Goal: Ask a question

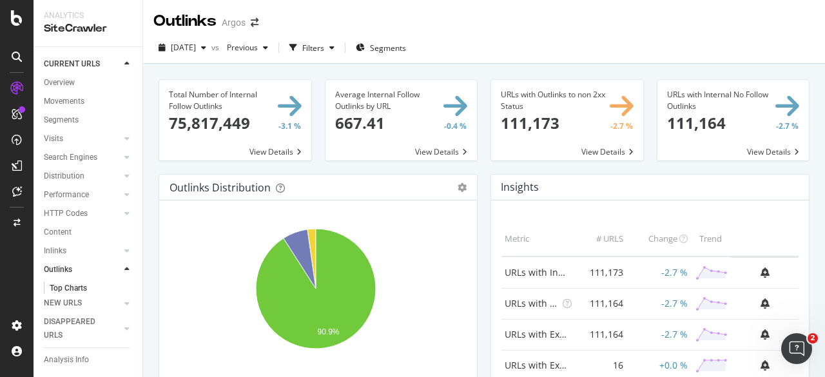
scroll to position [1288, 0]
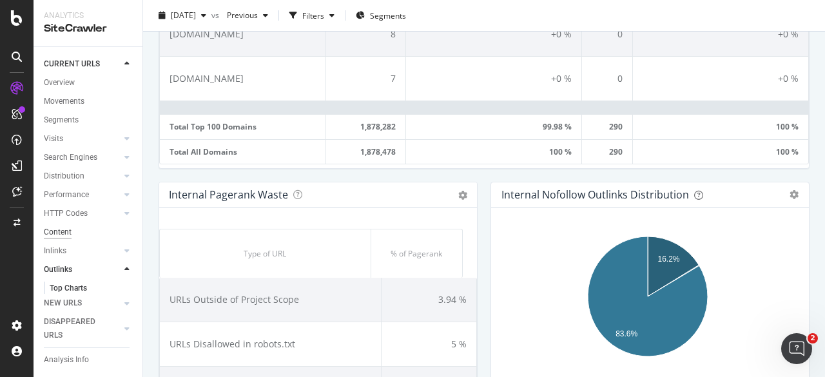
click at [70, 231] on div "Content" at bounding box center [58, 233] width 28 height 14
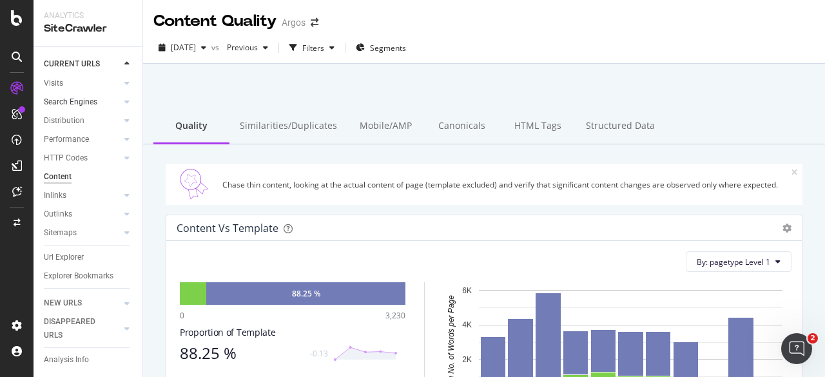
scroll to position [68, 0]
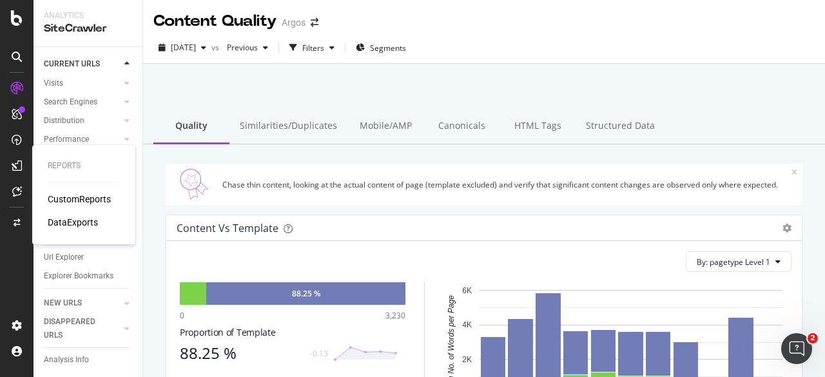
click at [74, 199] on div "CustomReports" at bounding box center [79, 199] width 63 height 13
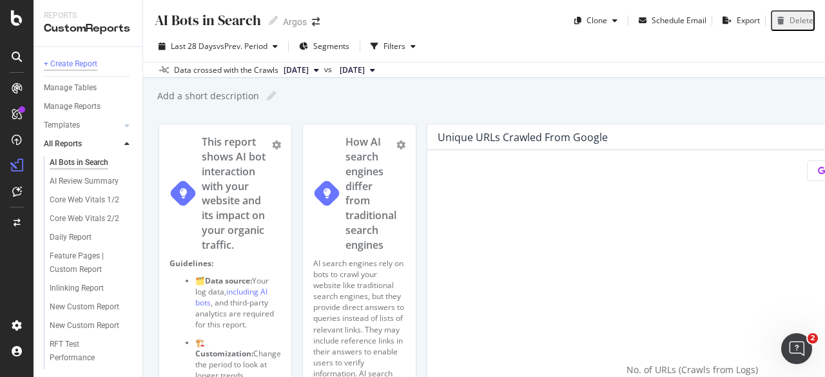
click at [79, 63] on div "+ Create Report" at bounding box center [71, 64] width 54 height 14
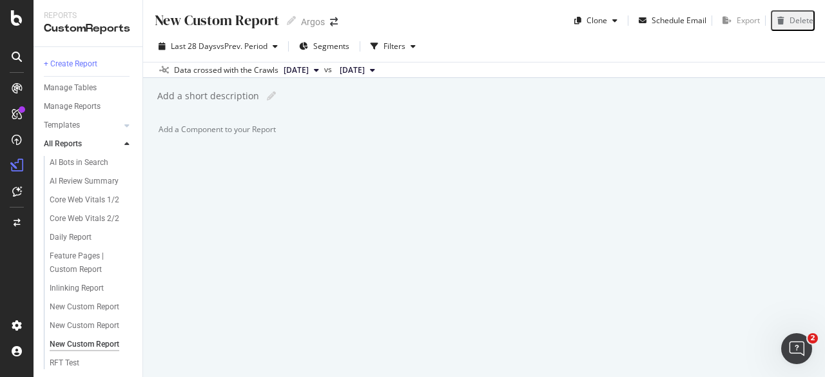
click at [300, 135] on div "Add a Component to your Report" at bounding box center [319, 129] width 320 height 11
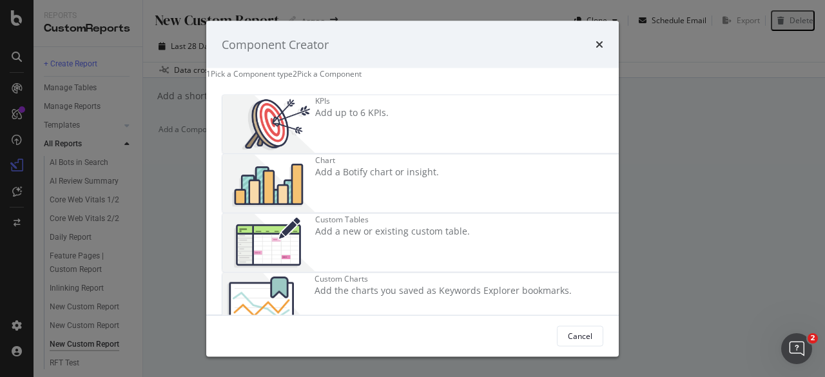
scroll to position [64, 0]
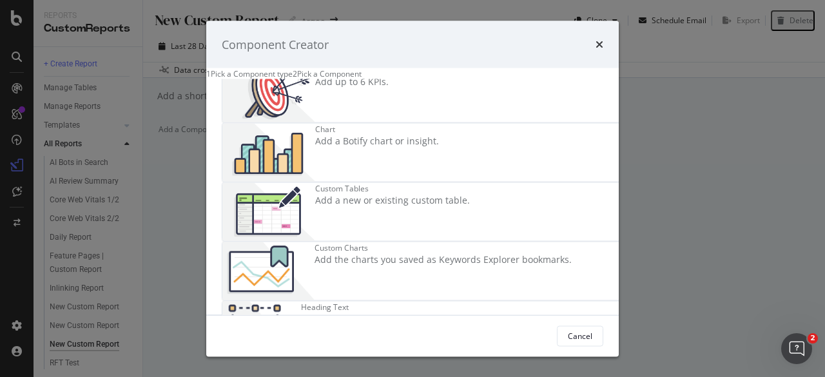
click at [315, 221] on div "Custom Tables Add a new or existing custom table." at bounding box center [392, 212] width 155 height 58
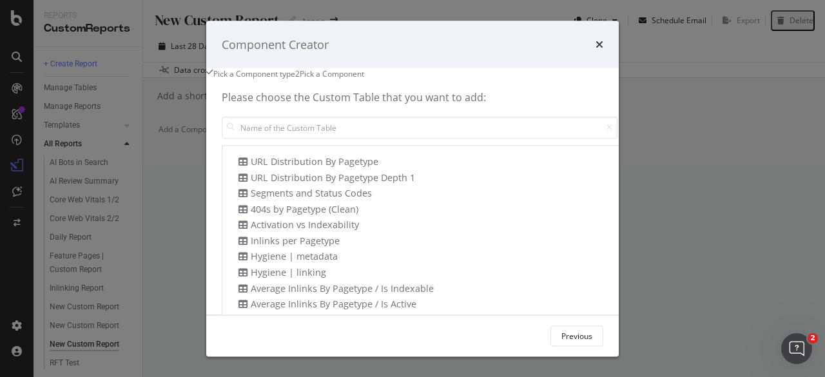
scroll to position [0, 0]
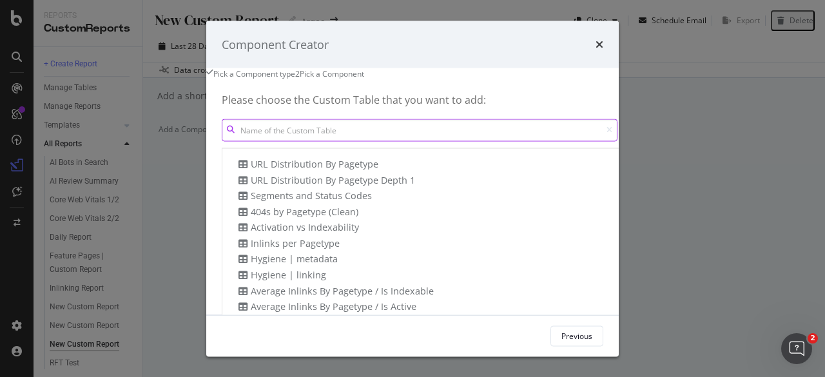
click at [240, 141] on input "modal" at bounding box center [420, 130] width 396 height 23
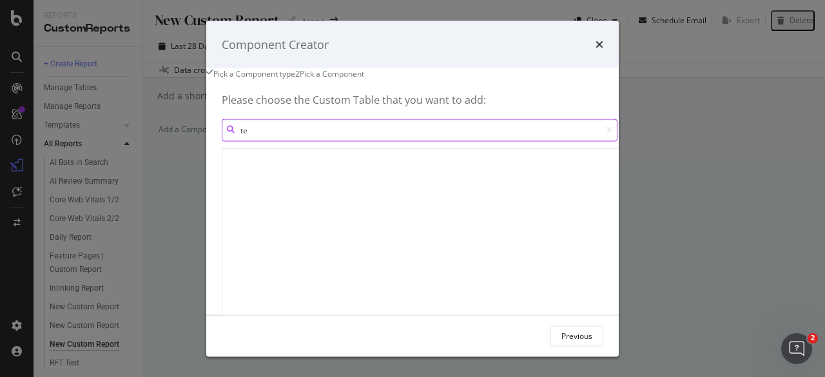
type input "t"
type input "x"
type input "c"
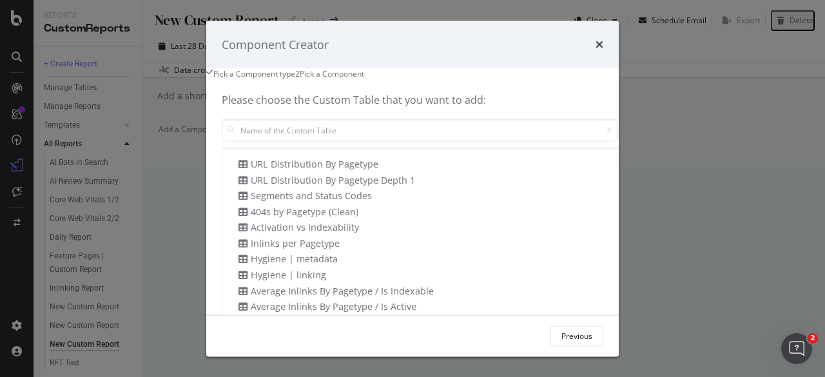
click at [639, 135] on div "Create new Custom Table" at bounding box center [685, 129] width 93 height 11
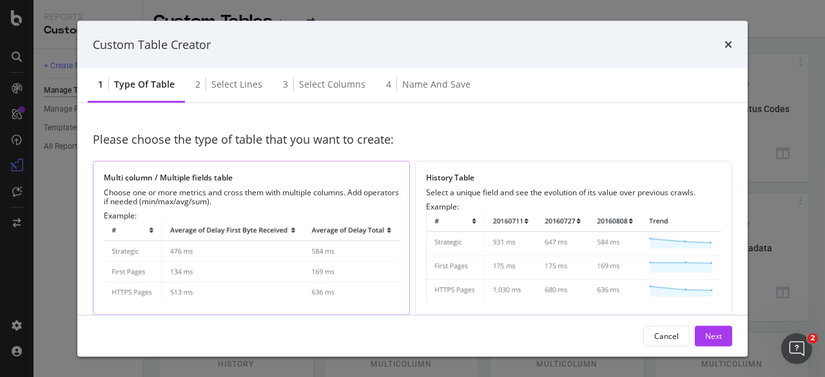
click at [302, 249] on img "modal" at bounding box center [251, 262] width 295 height 84
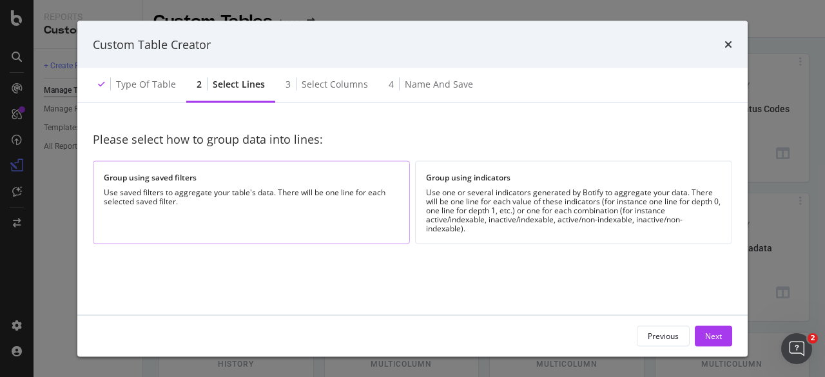
click at [311, 213] on div "Group using saved filters Use saved filters to aggregate your table's data. The…" at bounding box center [251, 202] width 317 height 83
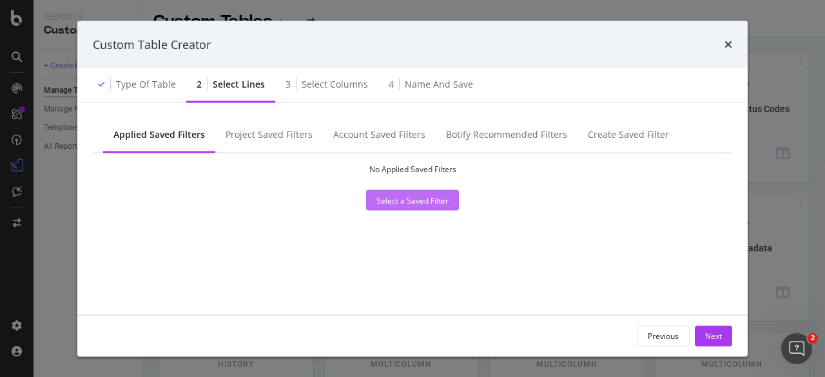
click at [411, 206] on div "Select a Saved Filter" at bounding box center [412, 200] width 72 height 19
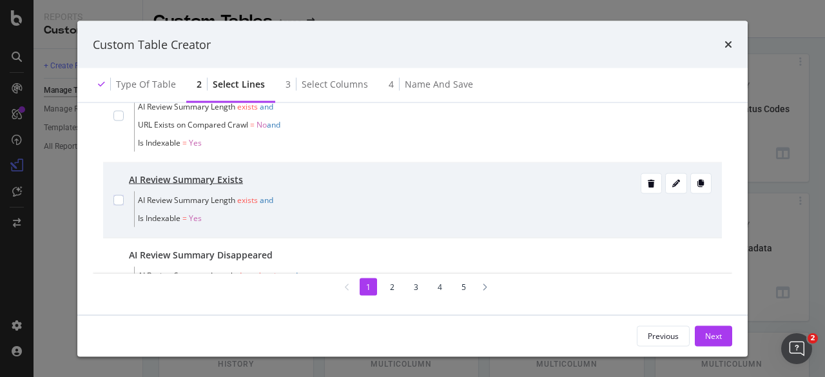
scroll to position [6, 0]
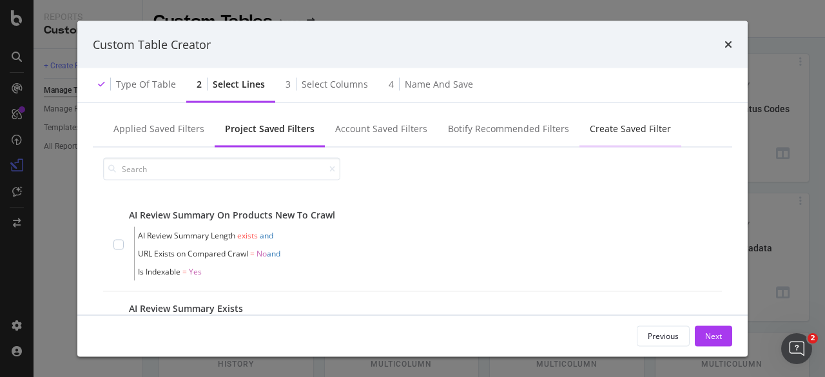
click at [596, 128] on div "Create Saved Filter" at bounding box center [630, 128] width 81 height 13
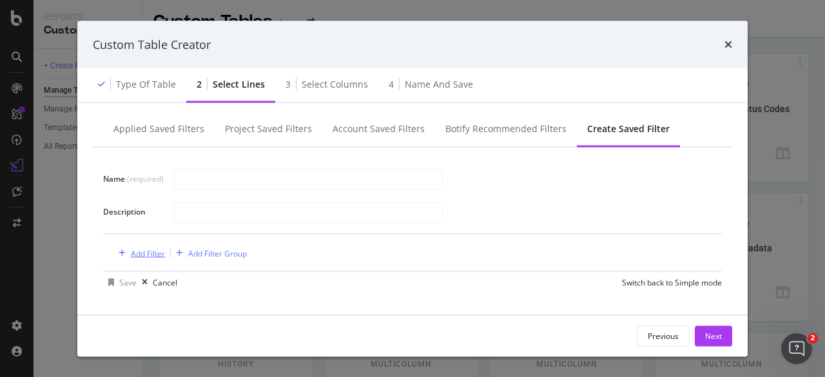
click at [144, 251] on div "Add Filter" at bounding box center [148, 253] width 34 height 11
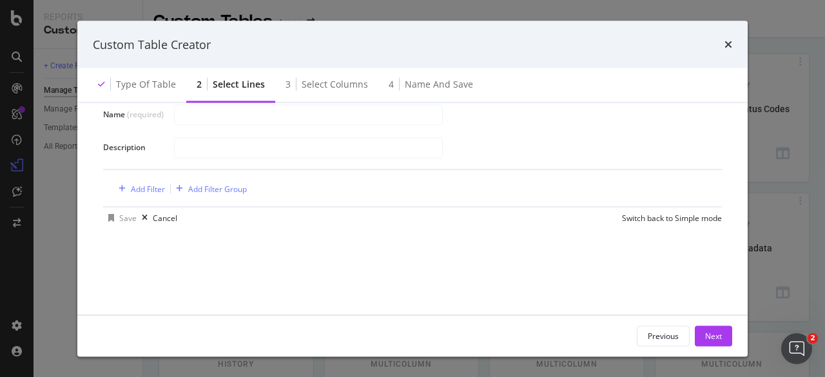
scroll to position [135, 0]
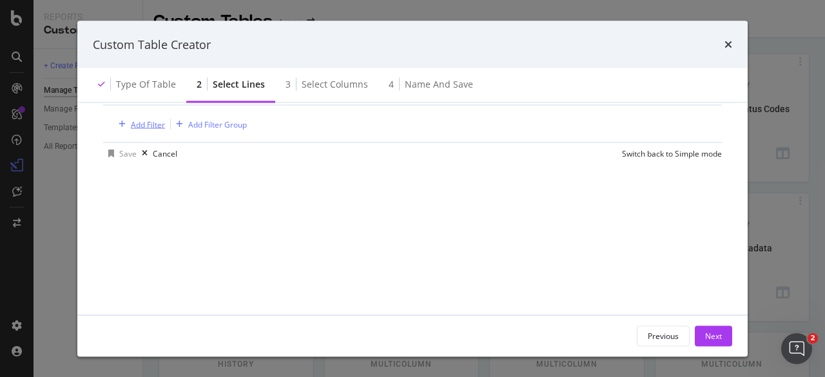
click at [139, 119] on div "Add Filter" at bounding box center [148, 124] width 34 height 11
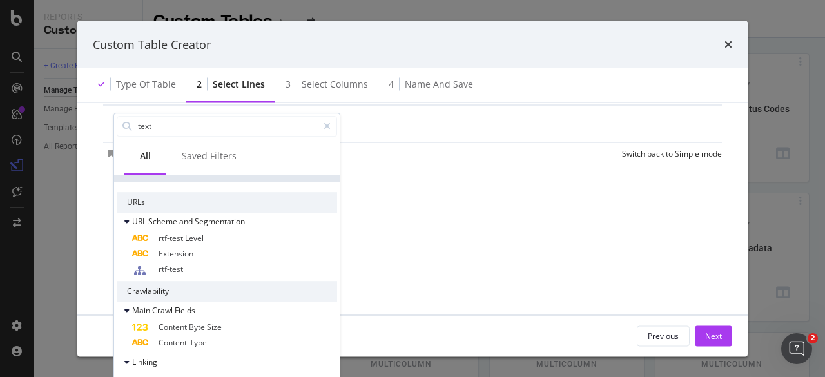
scroll to position [0, 0]
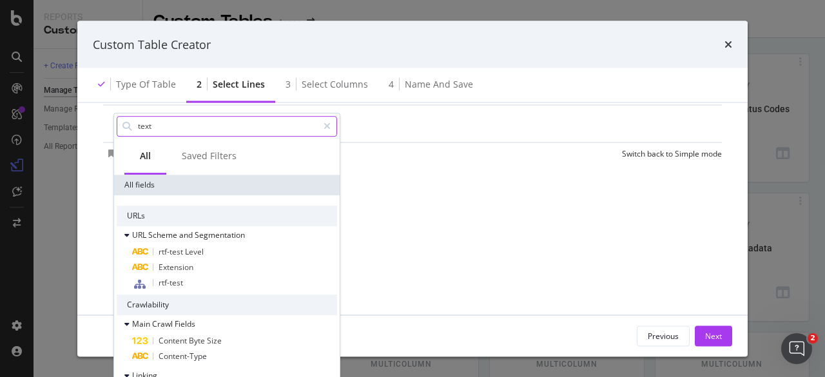
click at [161, 127] on input "text" at bounding box center [227, 126] width 181 height 19
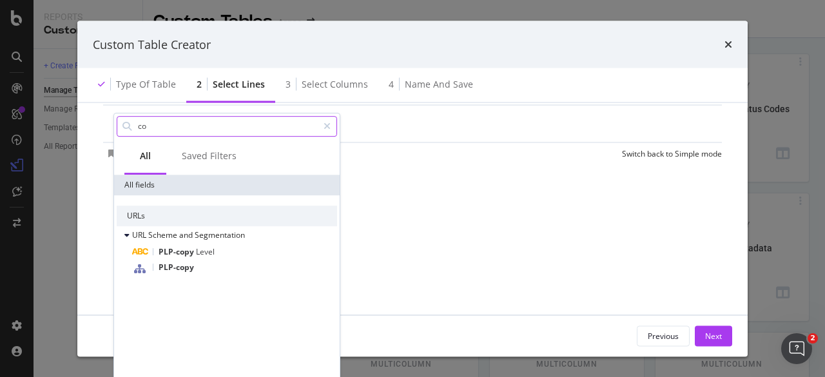
type input "c"
type input "content"
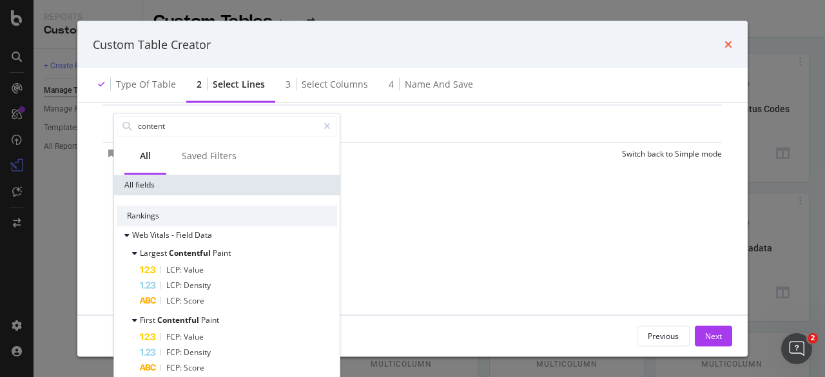
click at [730, 42] on icon "times" at bounding box center [729, 44] width 8 height 10
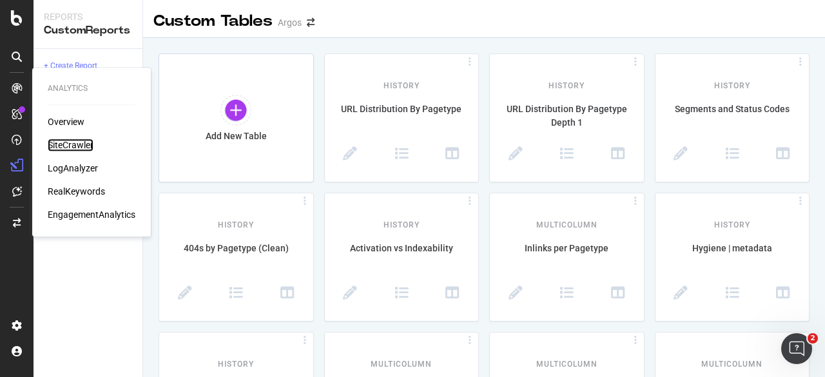
click at [63, 149] on div "SiteCrawler" at bounding box center [71, 145] width 46 height 13
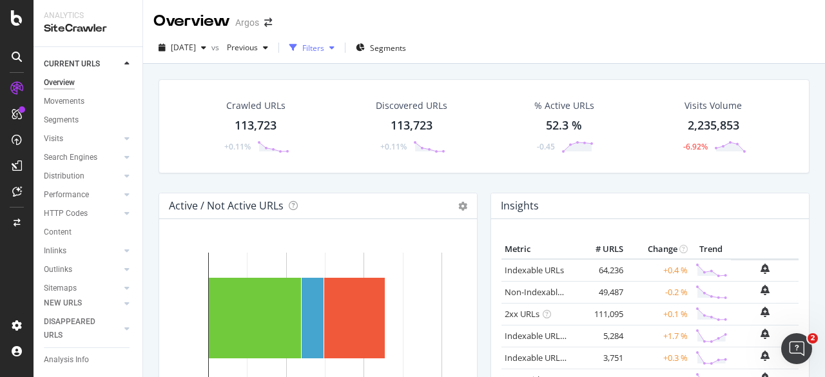
click at [335, 48] on icon "button" at bounding box center [331, 48] width 5 height 8
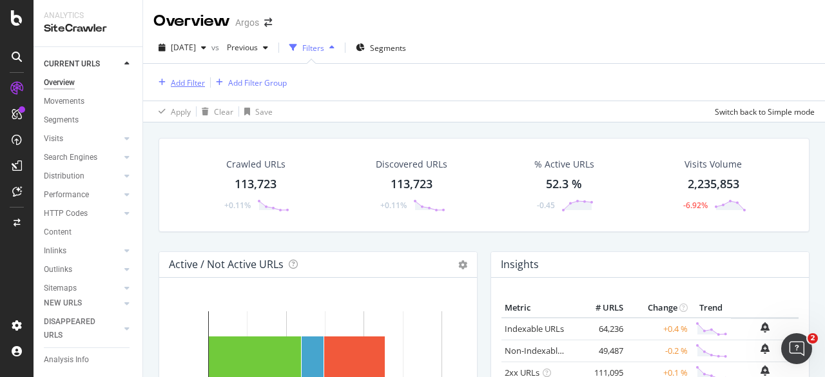
click at [197, 84] on div "Add Filter" at bounding box center [188, 82] width 34 height 11
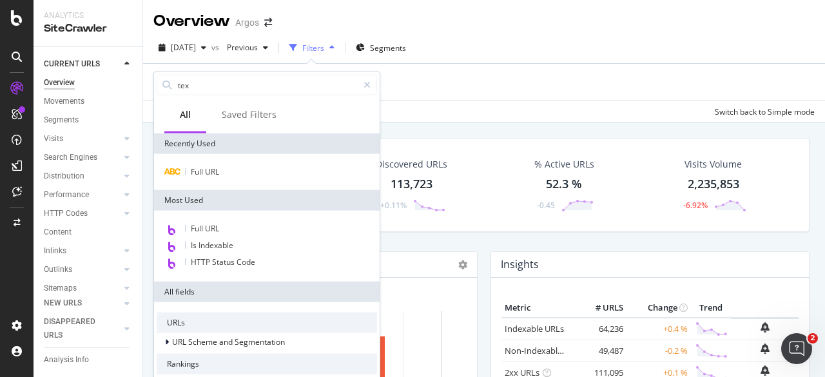
type input "text"
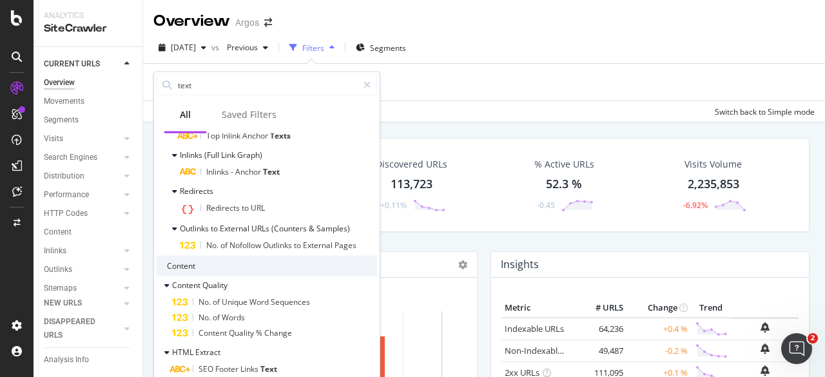
scroll to position [554, 0]
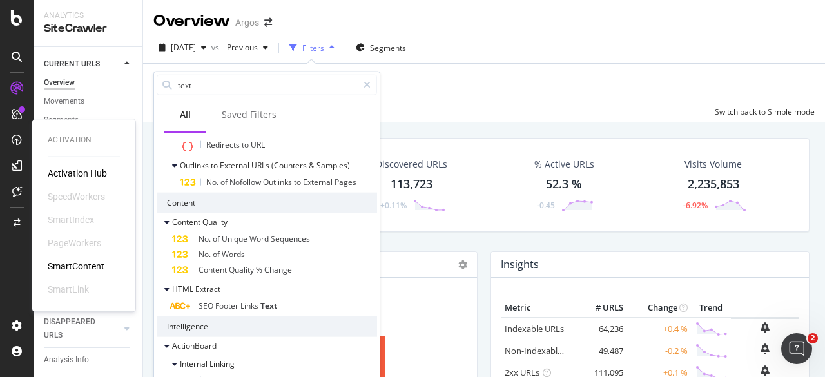
click at [66, 173] on div "Activation Hub" at bounding box center [77, 173] width 59 height 13
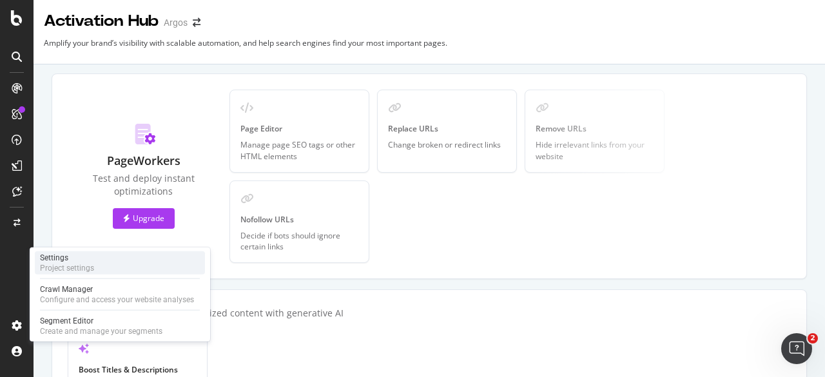
click at [81, 266] on div "Project settings" at bounding box center [67, 268] width 54 height 10
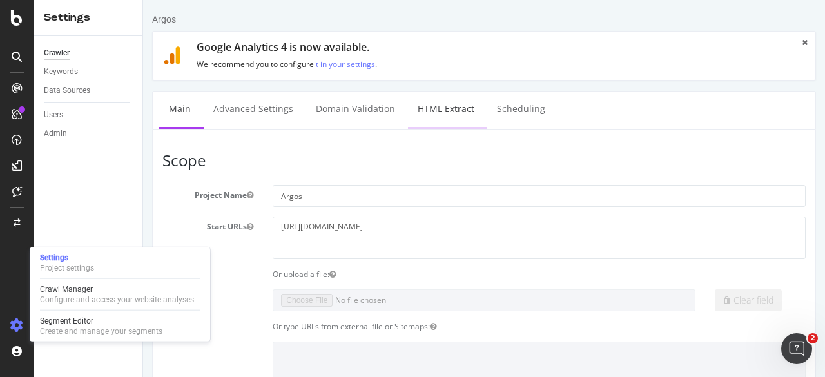
click at [422, 112] on link "HTML Extract" at bounding box center [446, 109] width 76 height 35
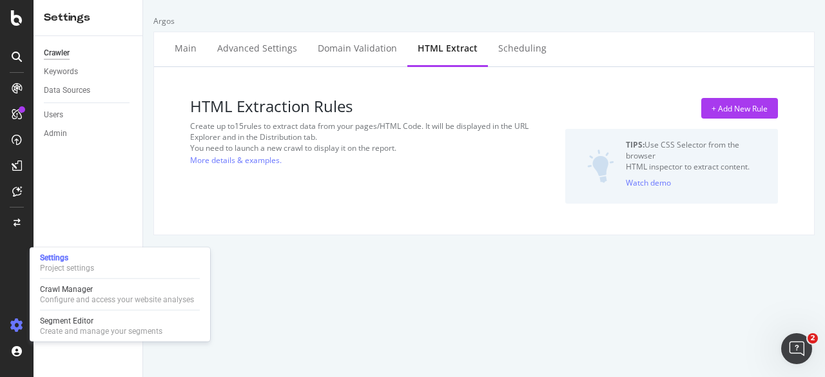
select select "list"
select select "i"
select select "count"
select select "html.length"
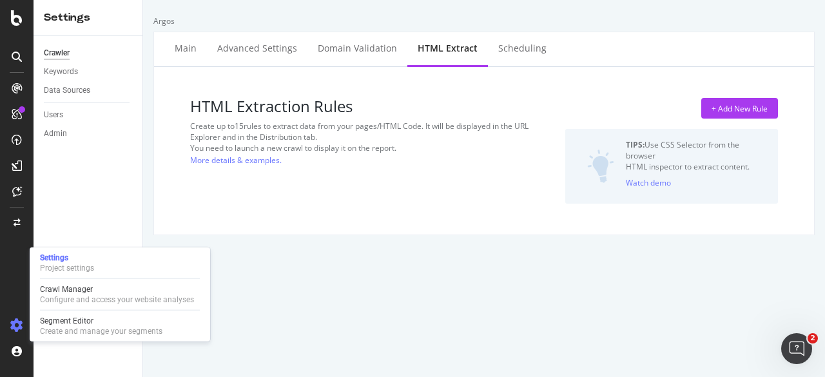
select select "count"
select select "i"
select select "count"
select select "list"
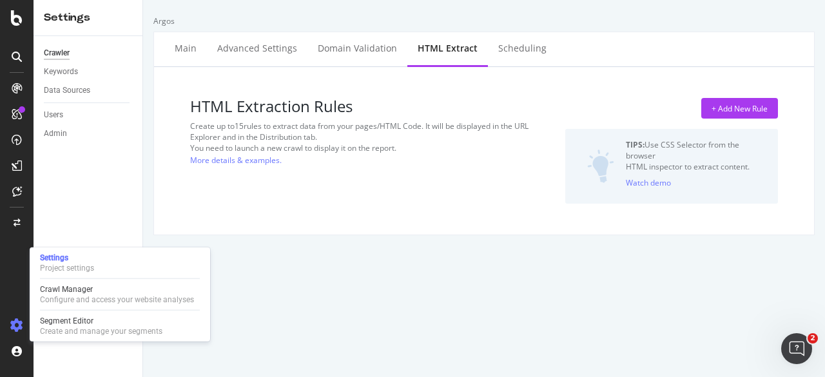
select select "html.length"
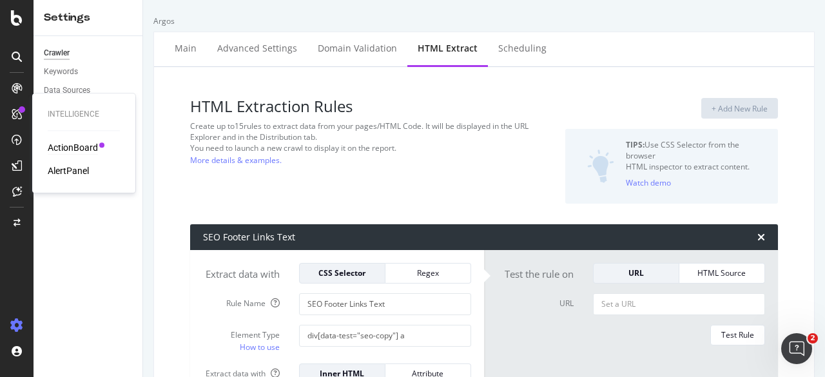
click at [63, 145] on div "ActionBoard" at bounding box center [73, 147] width 50 height 13
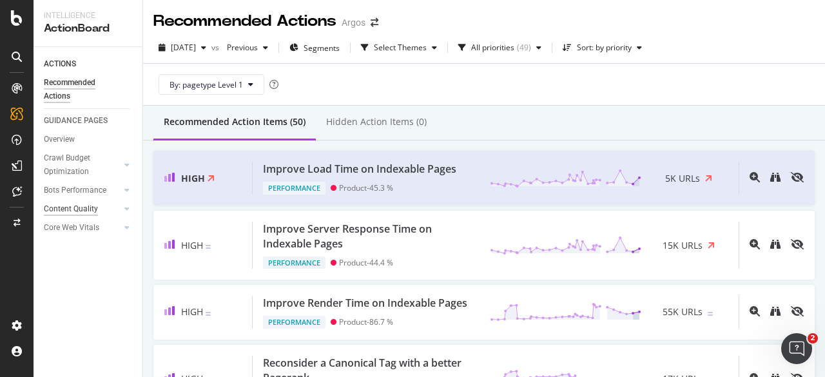
click at [86, 211] on div "Content Quality" at bounding box center [71, 209] width 54 height 14
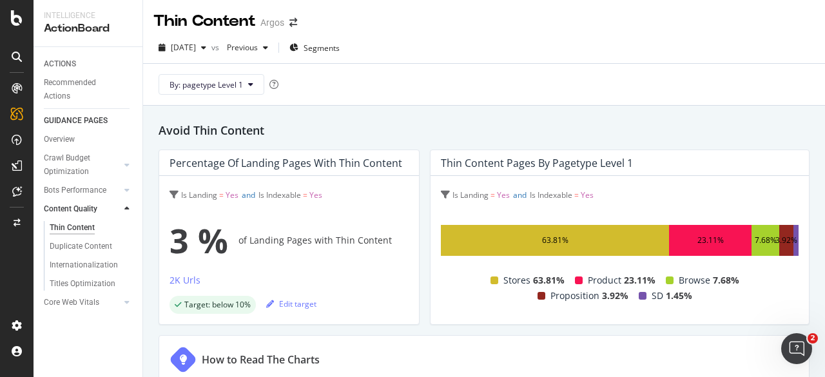
click at [424, 239] on div "Percentage of Landing Pages with Thin Content Is Landing = Yes and Is Indexable…" at bounding box center [484, 237] width 651 height 175
click at [16, 188] on icon at bounding box center [17, 191] width 10 height 10
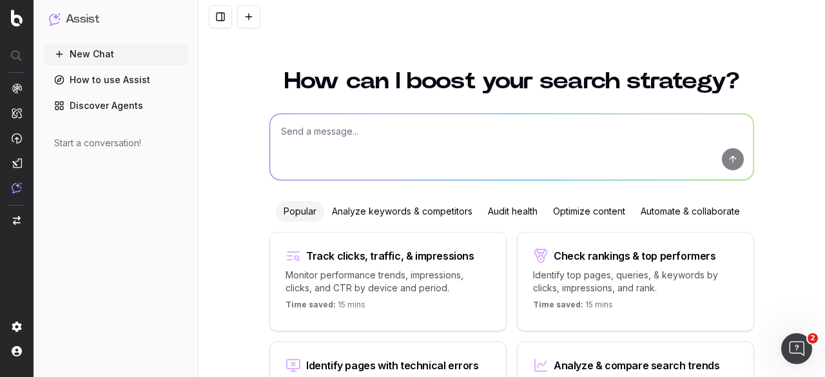
click at [348, 175] on textarea at bounding box center [511, 147] width 483 height 66
click at [117, 86] on link "How to use Assist" at bounding box center [116, 80] width 144 height 21
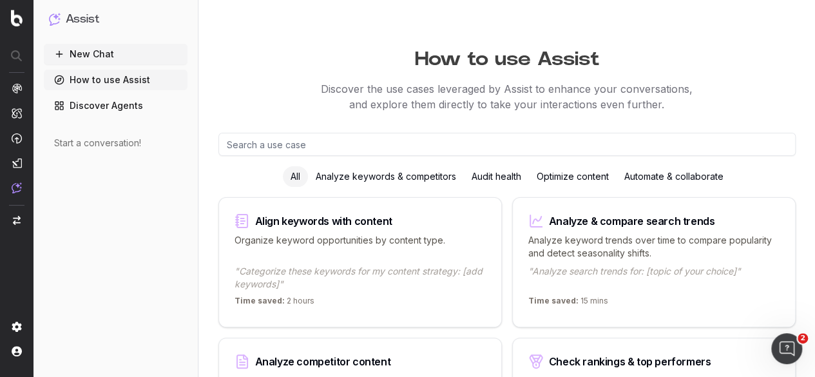
click at [303, 151] on input "text" at bounding box center [508, 144] width 578 height 23
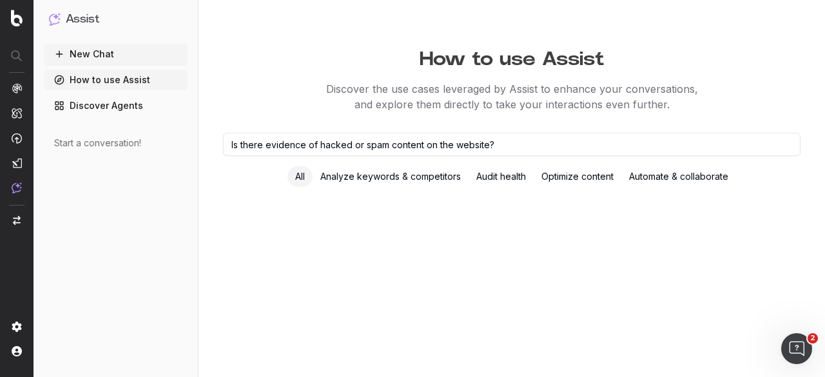
type input "Is there evidence of hacked or spam content on the website?"
click at [306, 148] on input "Is there evidence of hacked or spam content on the website?" at bounding box center [512, 144] width 578 height 23
click at [73, 48] on button "New Chat" at bounding box center [116, 54] width 144 height 21
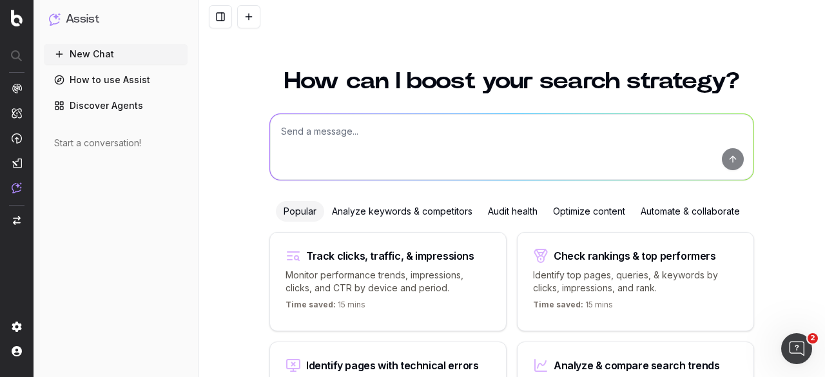
click at [375, 133] on textarea at bounding box center [511, 147] width 483 height 66
paste textarea "Is there evidence of hacked or spam content on the website?"
type textarea "Is there evidence of hacked or spam content on the website?"
click at [723, 163] on button "submit" at bounding box center [733, 159] width 22 height 22
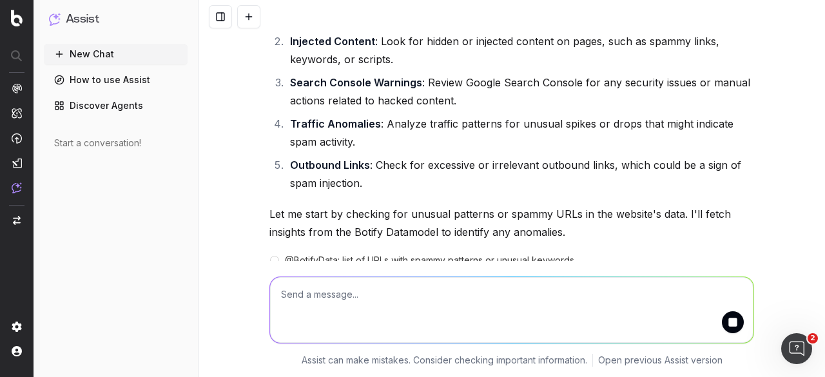
scroll to position [146, 0]
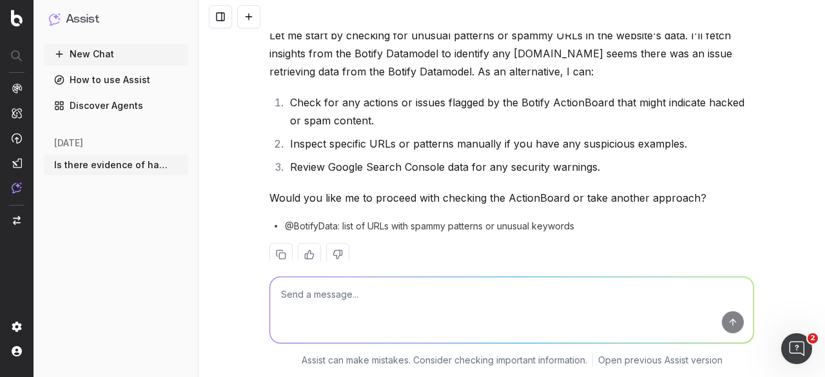
scroll to position [339, 0]
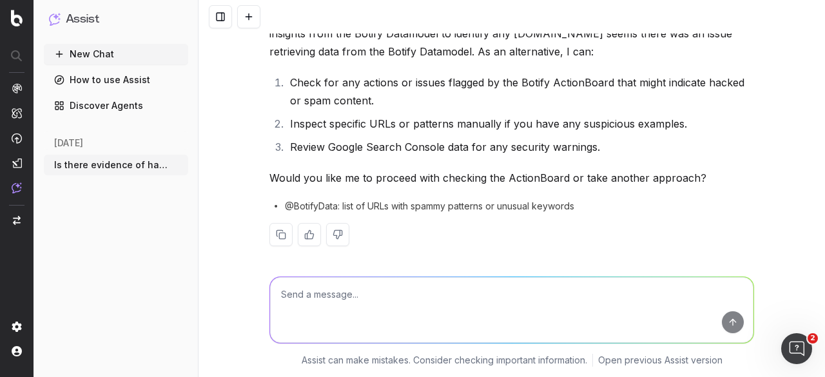
click at [382, 297] on textarea at bounding box center [511, 310] width 483 height 66
type textarea "Yes please"
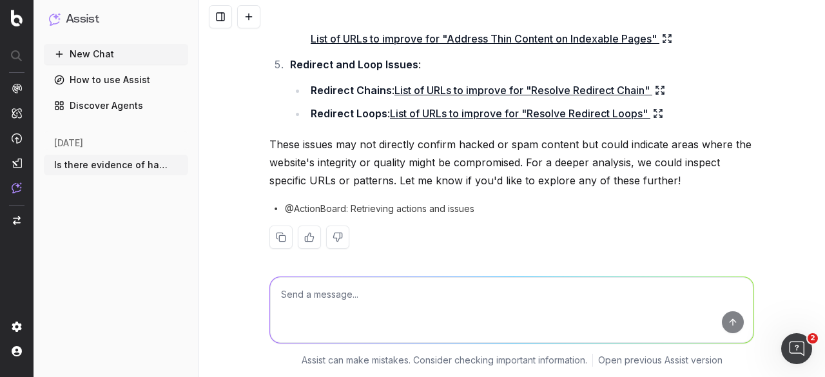
scroll to position [1035, 0]
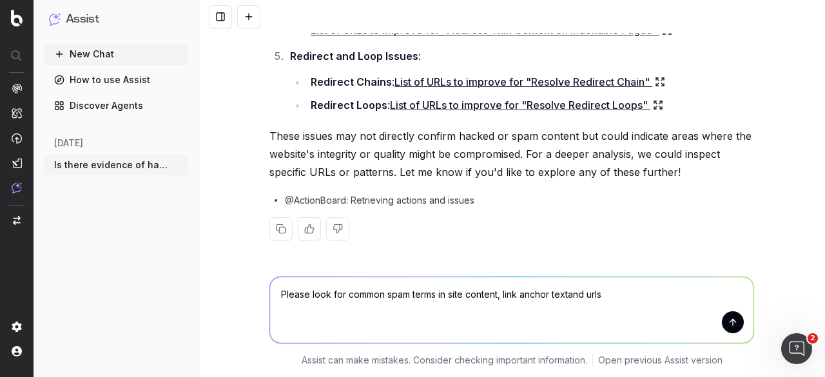
type textarea "Please look for common spam terms in site content, link anchor text and urls"
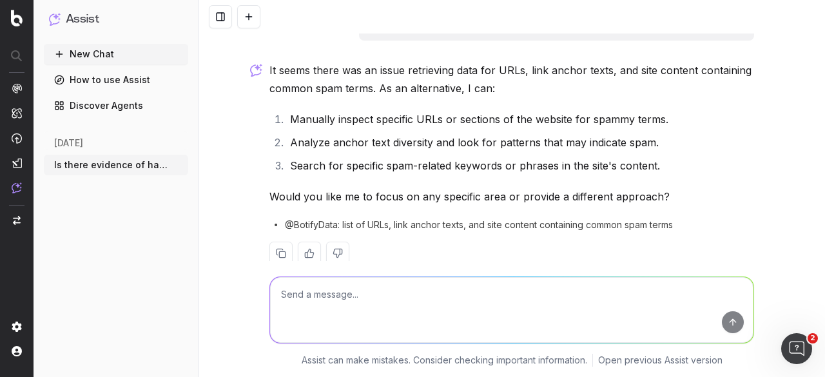
scroll to position [1309, 0]
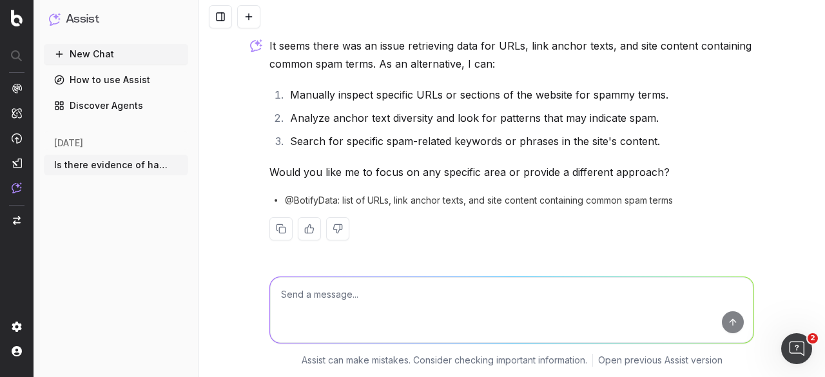
click at [442, 309] on textarea at bounding box center [511, 310] width 483 height 66
type textarea "3"
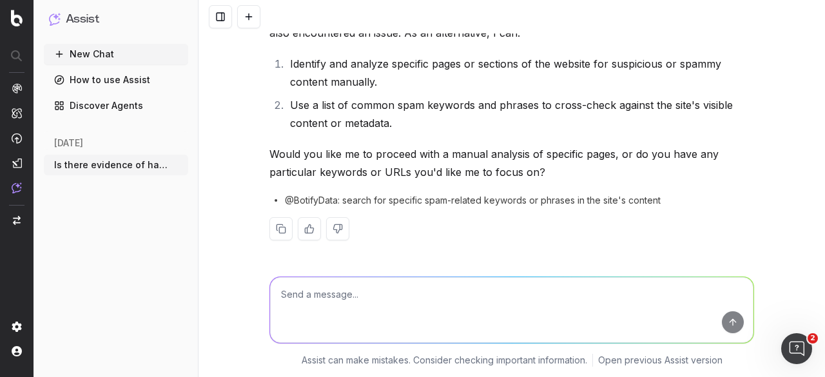
scroll to position [1613, 0]
click at [408, 291] on textarea at bounding box center [511, 310] width 483 height 66
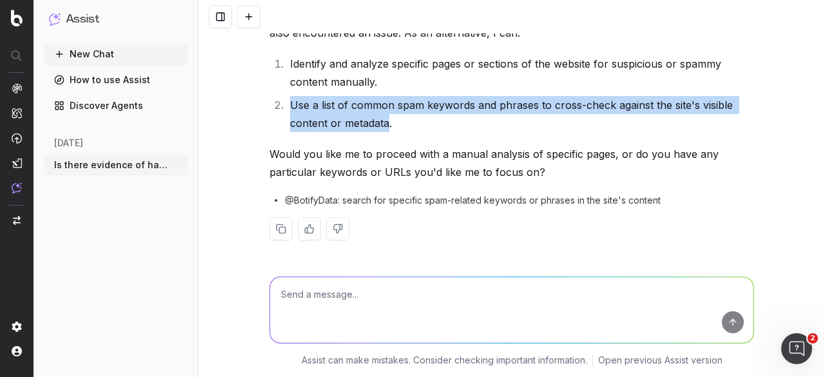
drag, startPoint x: 383, startPoint y: 126, endPoint x: 288, endPoint y: 109, distance: 96.9
click at [288, 109] on li "Use a list of common spam keywords and phrases to cross-check against the site'…" at bounding box center [520, 114] width 468 height 36
copy li "Use a list of common spam keywords and phrases to cross-check against the site'…"
click at [349, 300] on textarea at bounding box center [511, 310] width 483 height 66
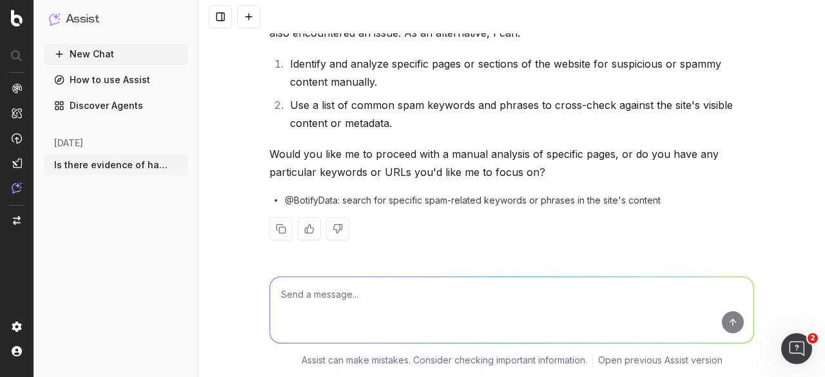
paste textarea "Use a list of common spam keywords and phrases to cross-check against the site'…"
type textarea "Use a list of common spam keywords and phrases to cross-check against the site'…"
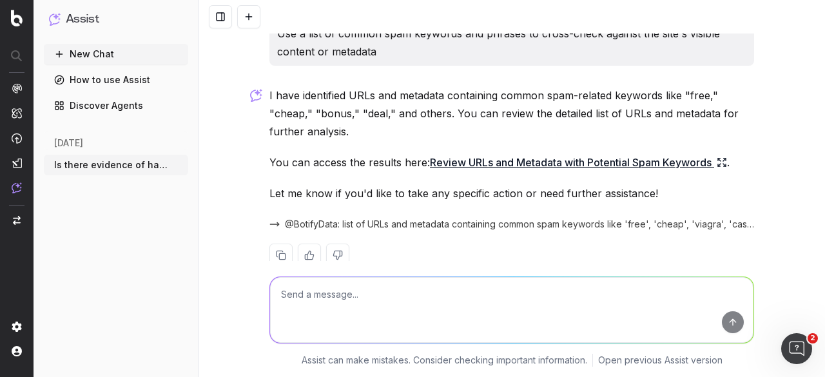
scroll to position [1881, 0]
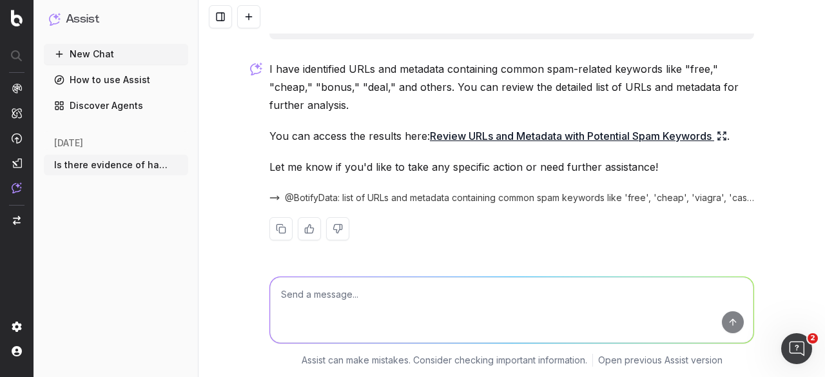
click at [584, 135] on link "Review URLs and Metadata with Potential Spam Keywords" at bounding box center [578, 136] width 297 height 18
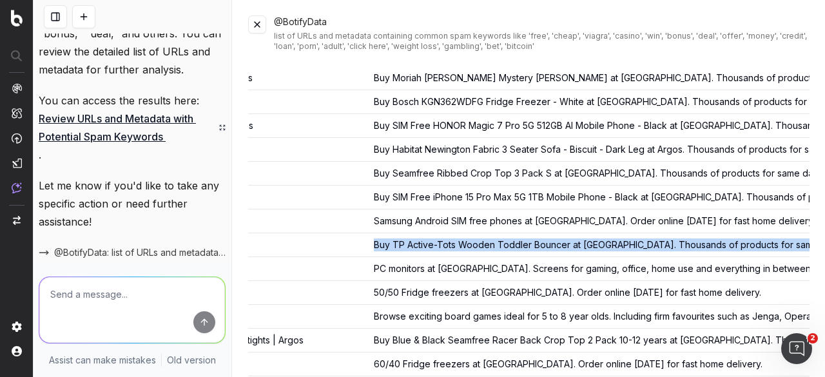
scroll to position [0, 937]
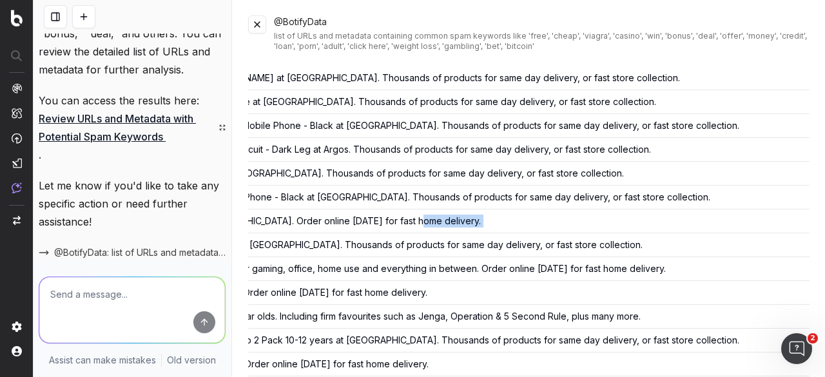
drag, startPoint x: 670, startPoint y: 238, endPoint x: 615, endPoint y: 211, distance: 60.8
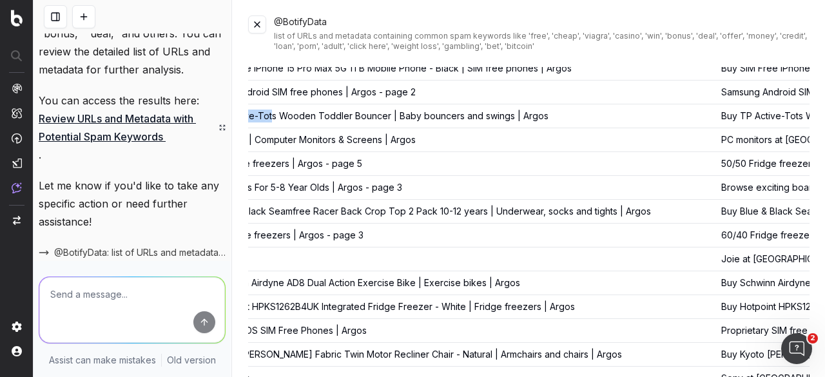
scroll to position [0, 254]
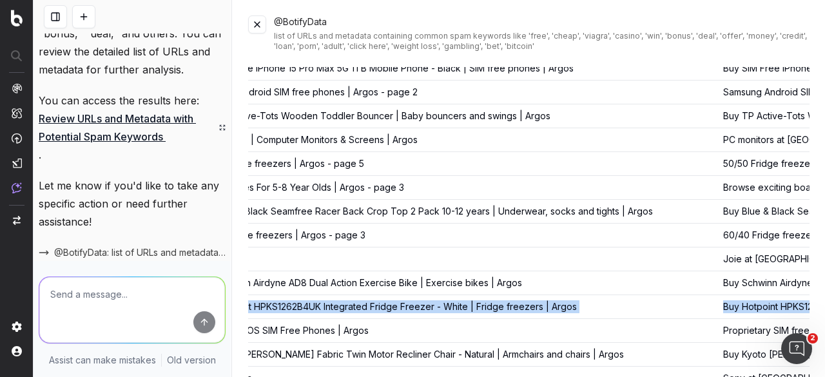
drag, startPoint x: 677, startPoint y: 301, endPoint x: 370, endPoint y: 293, distance: 307.0
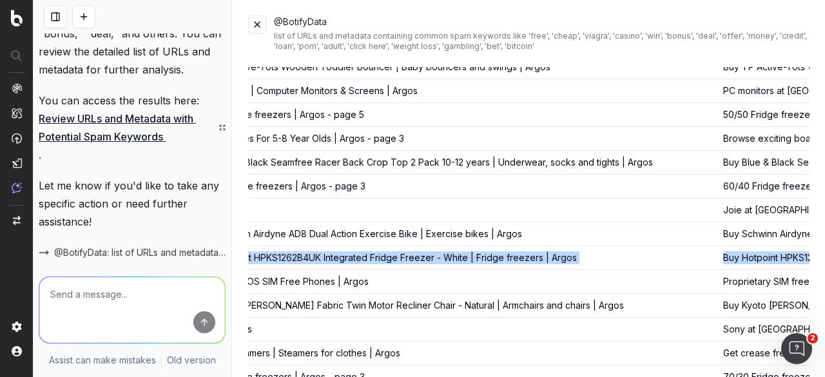
scroll to position [645, 0]
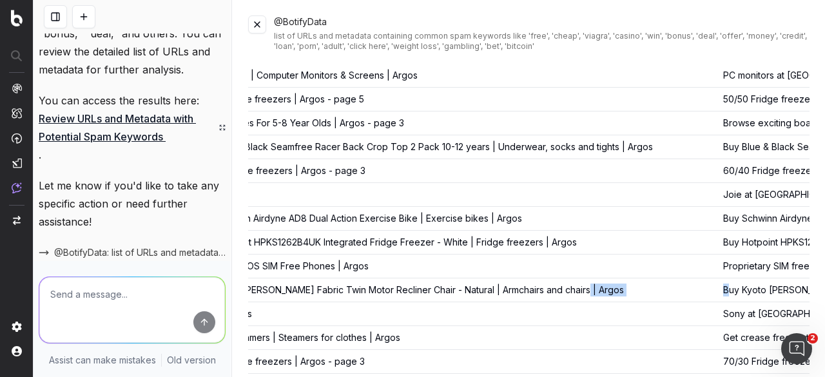
drag, startPoint x: 743, startPoint y: 284, endPoint x: 668, endPoint y: 279, distance: 75.6
click at [825, 284] on div "@BotifyData list of URLs and metadata containing common spam keywords like 'fre…" at bounding box center [529, 188] width 592 height 377
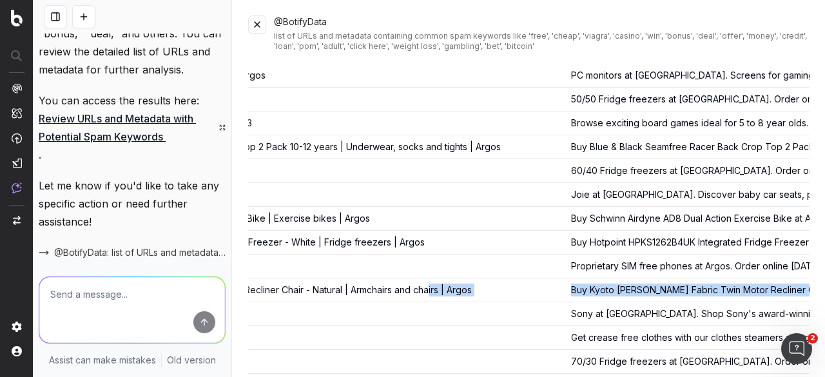
scroll to position [0, 810]
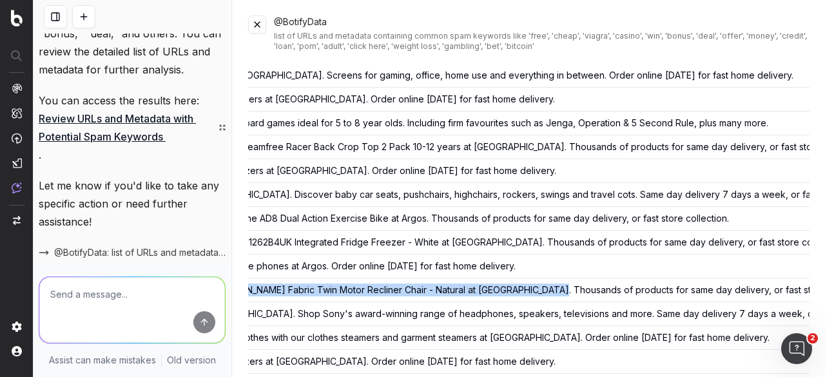
drag, startPoint x: 707, startPoint y: 285, endPoint x: 645, endPoint y: 287, distance: 62.6
click at [645, 287] on tr "www.argos.co.uk/product/8130659?clickOrigin=colourSwatch Buy Kyoto Betsy Fabric…" at bounding box center [743, 290] width 2610 height 24
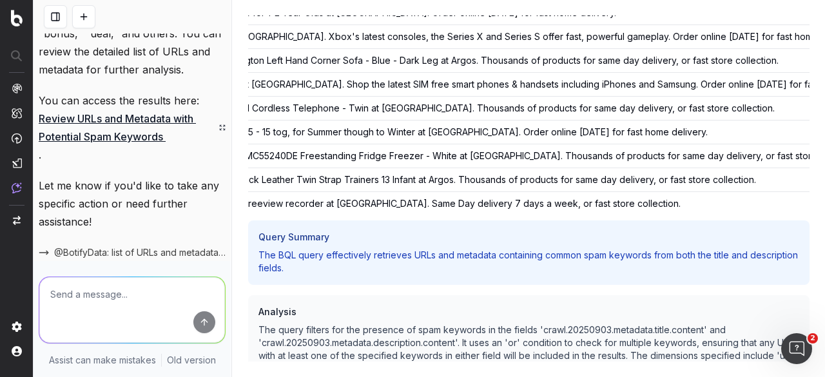
scroll to position [11774, 0]
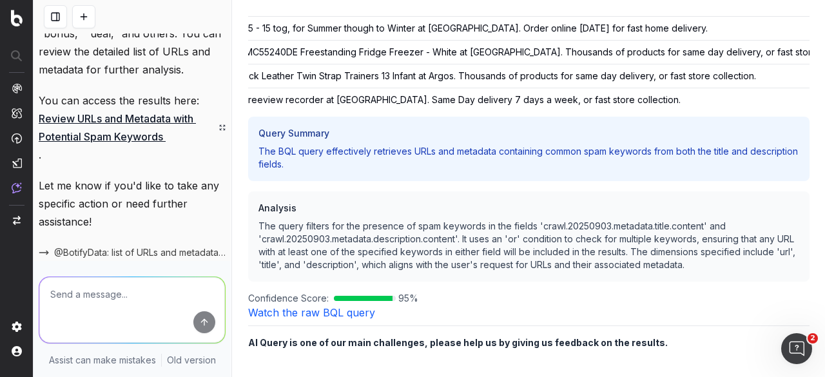
scroll to position [11862, 0]
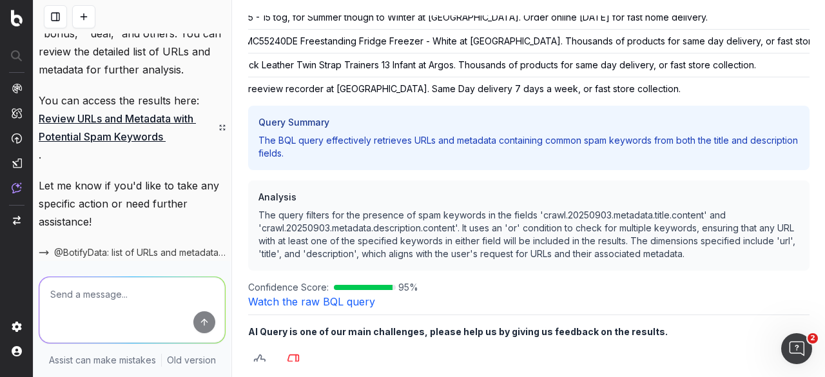
drag, startPoint x: 757, startPoint y: 313, endPoint x: 712, endPoint y: 315, distance: 44.5
type textarea "The query looked for words containing the suggested spam keywords. This resulte…"
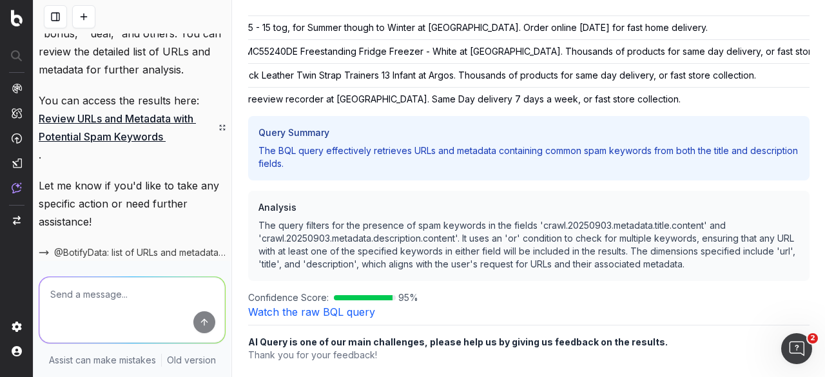
scroll to position [11754, 0]
